Goal: Ask a question

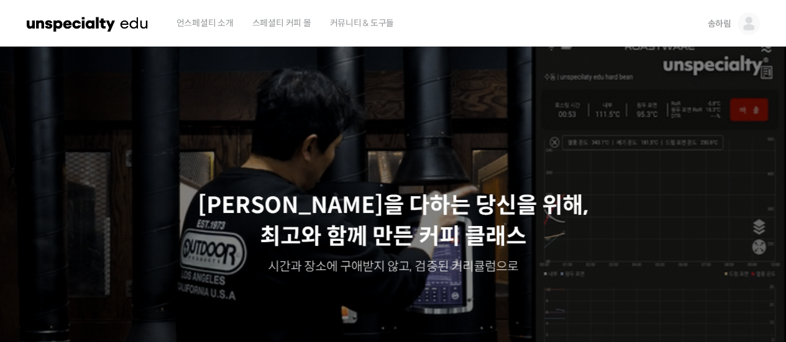
click at [750, 24] on img at bounding box center [748, 23] width 22 height 22
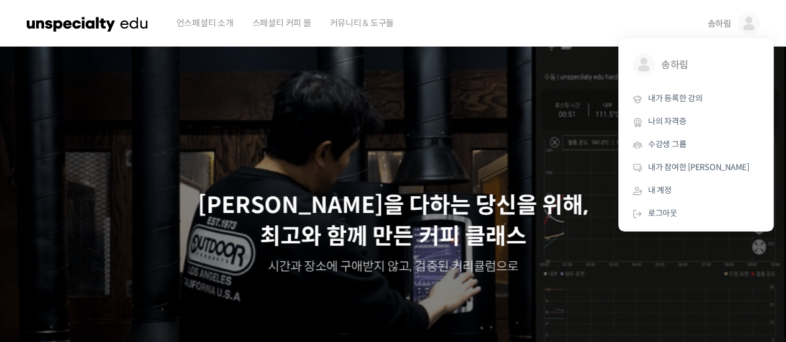
click at [750, 24] on img at bounding box center [748, 23] width 22 height 22
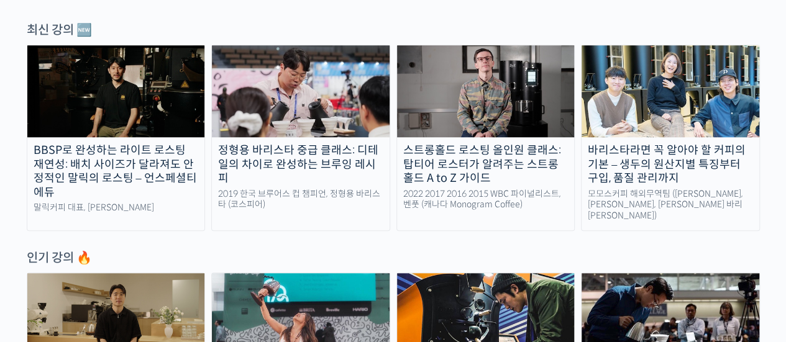
scroll to position [373, 0]
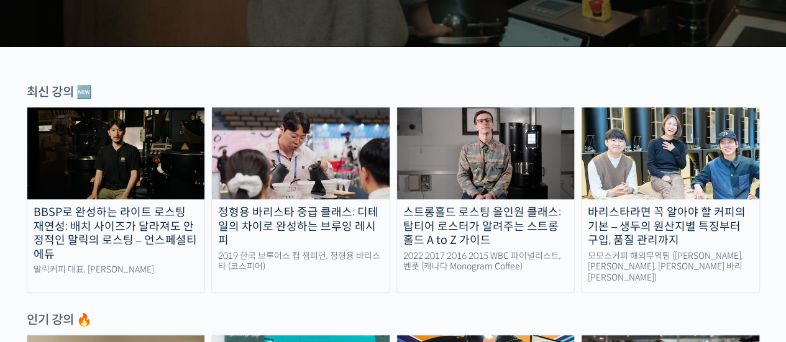
click at [483, 211] on div "스트롱홀드 로스팅 올인원 클래스: 탑티어 로스터가 알려주는 스트롱홀드 A to Z 가이드" at bounding box center [486, 227] width 178 height 42
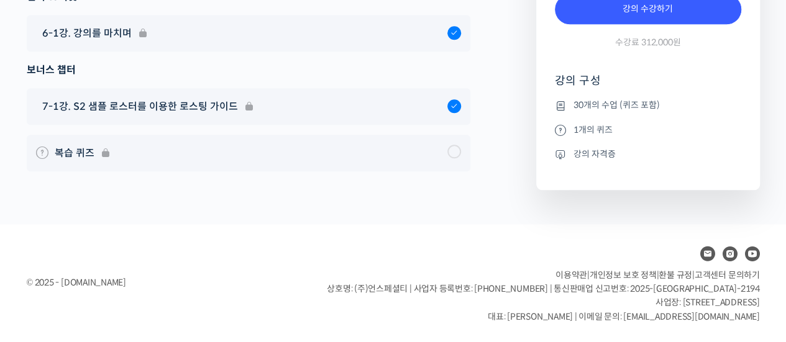
scroll to position [7739, 0]
click at [754, 271] on span "고객센터 문의하기" at bounding box center [726, 275] width 65 height 11
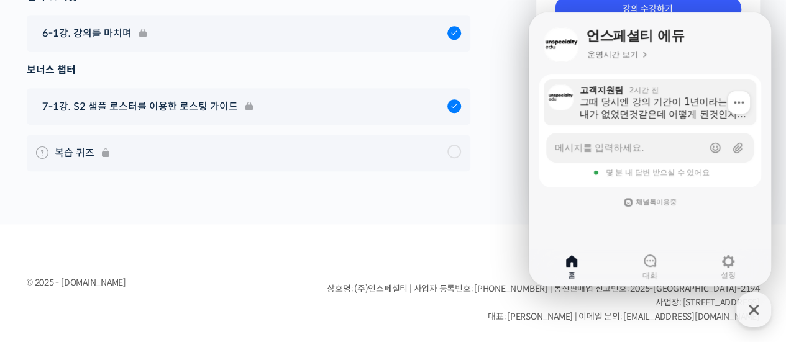
click at [650, 111] on div "그때 당시엔 강의 기간이 1년이라는 안내가 없었던것같은데 어떻게 된것인지 궁금합니다" at bounding box center [664, 108] width 168 height 25
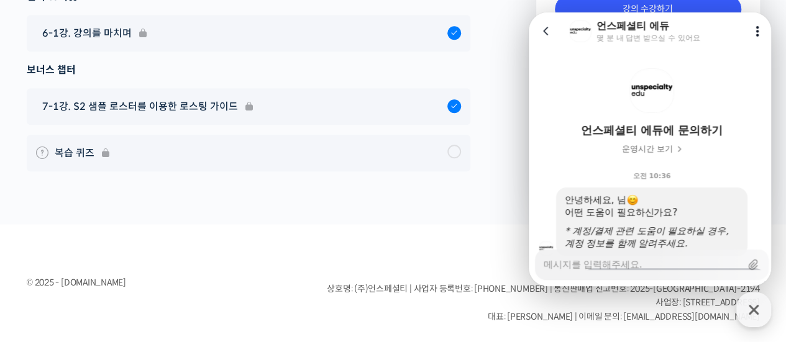
scroll to position [465, 0]
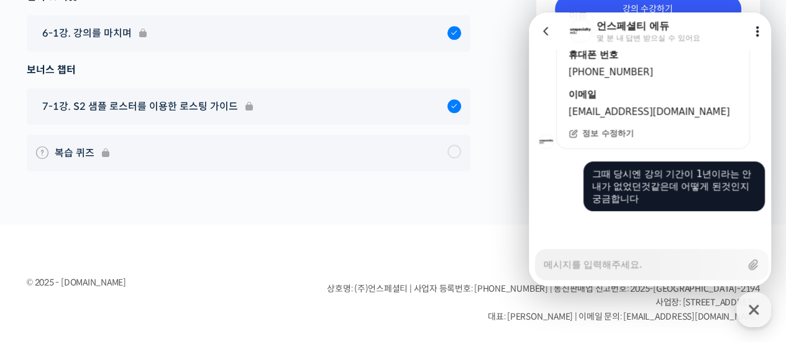
click at [402, 232] on footer "© 2025 - edu.unspecialty.com 이용약관 | 개인정보 보호 정책 | 환불 규정 | 고객센터 문의하기 상호명: (주)언스페셜…" at bounding box center [393, 283] width 786 height 119
click at [751, 37] on icon at bounding box center [757, 31] width 12 height 12
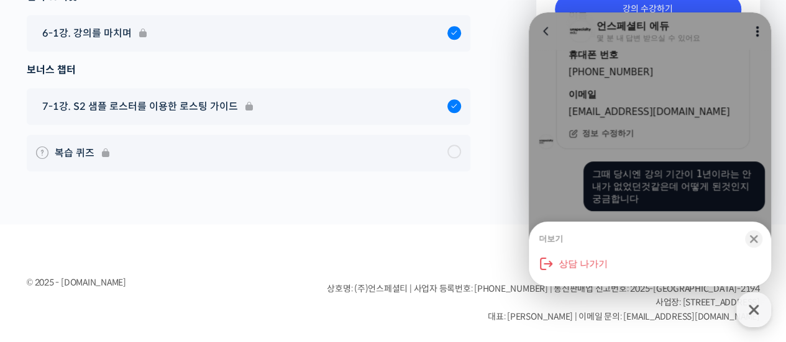
click at [427, 271] on p "이용약관 | 개인정보 보호 정책 | 환불 규정 | 고객센터 문의하기 상호명: (주)언스페셜티 | 사업자 등록번호: 578-88-02440 | …" at bounding box center [543, 296] width 432 height 56
drag, startPoint x: 548, startPoint y: 27, endPoint x: 1020, endPoint y: 133, distance: 483.7
click at [548, 27] on div "더보기 Close bottom sheet modal 상담 나가기" at bounding box center [650, 149] width 242 height 274
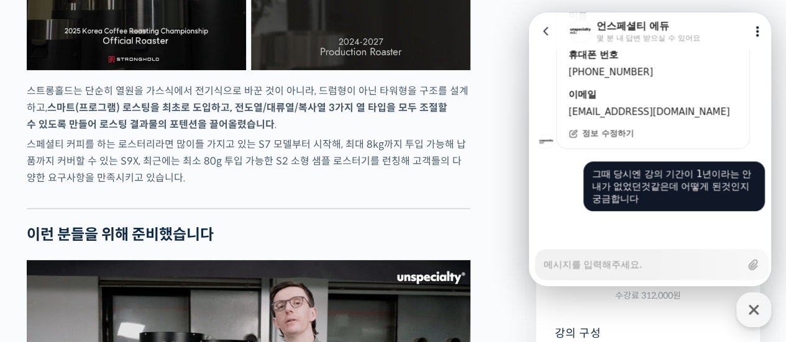
scroll to position [2708, 0]
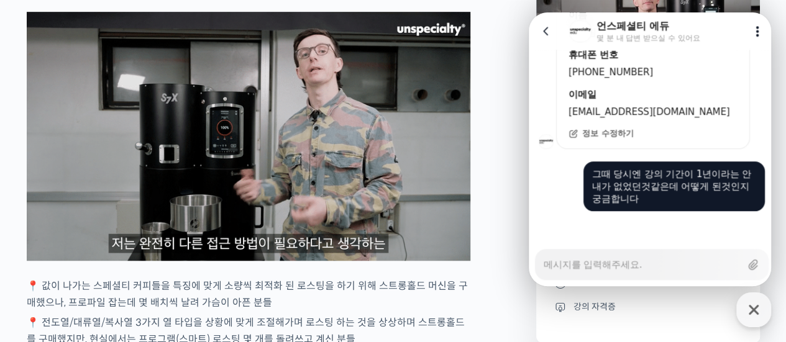
click at [230, 167] on img at bounding box center [248, 136] width 443 height 249
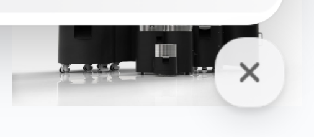
scroll to position [465, 0]
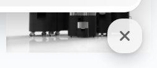
click at [130, 37] on icon "button" at bounding box center [125, 36] width 22 height 22
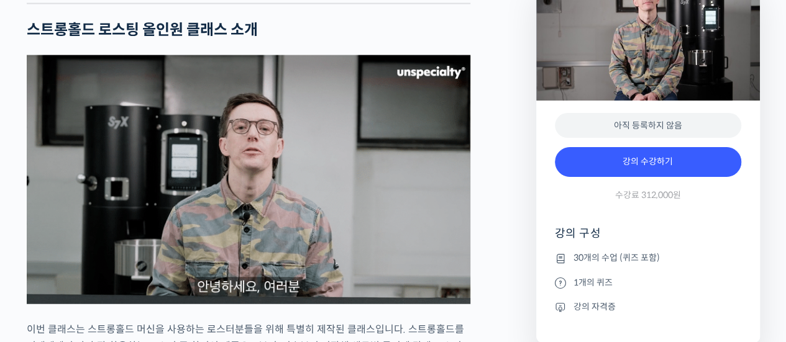
scroll to position [1130, 0]
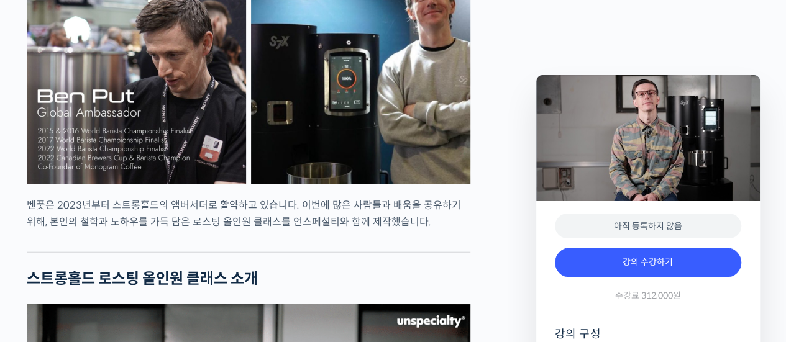
click at [363, 111] on img at bounding box center [360, 74] width 219 height 219
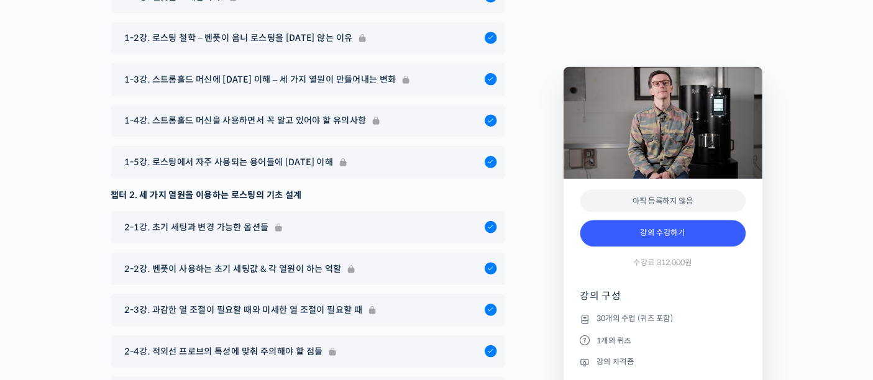
scroll to position [6193, 0]
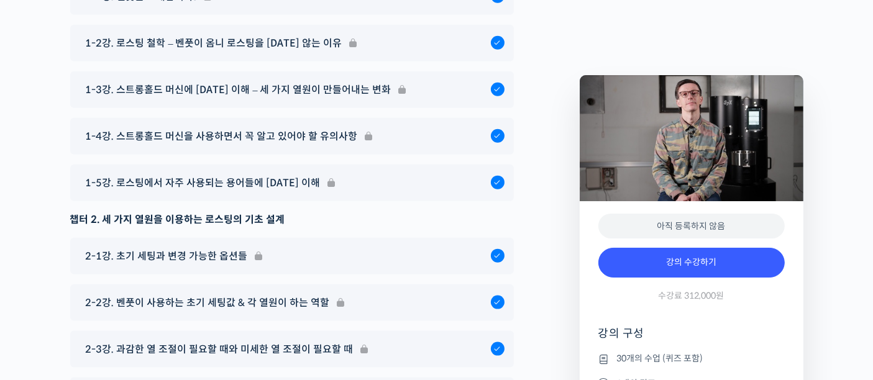
type textarea "x"
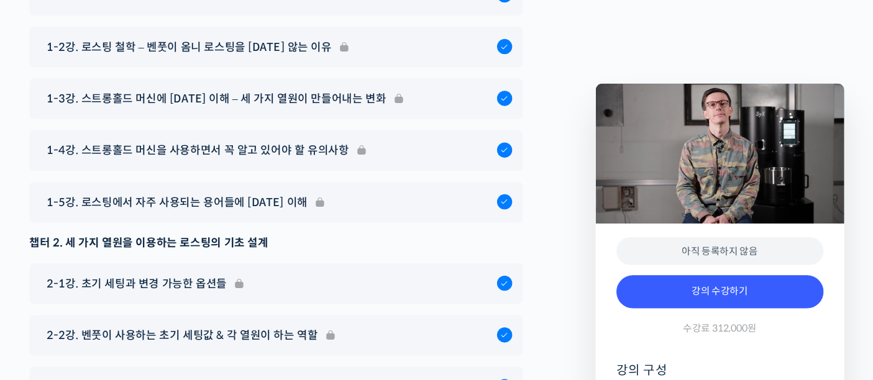
scroll to position [351, 0]
